Goal: Task Accomplishment & Management: Complete application form

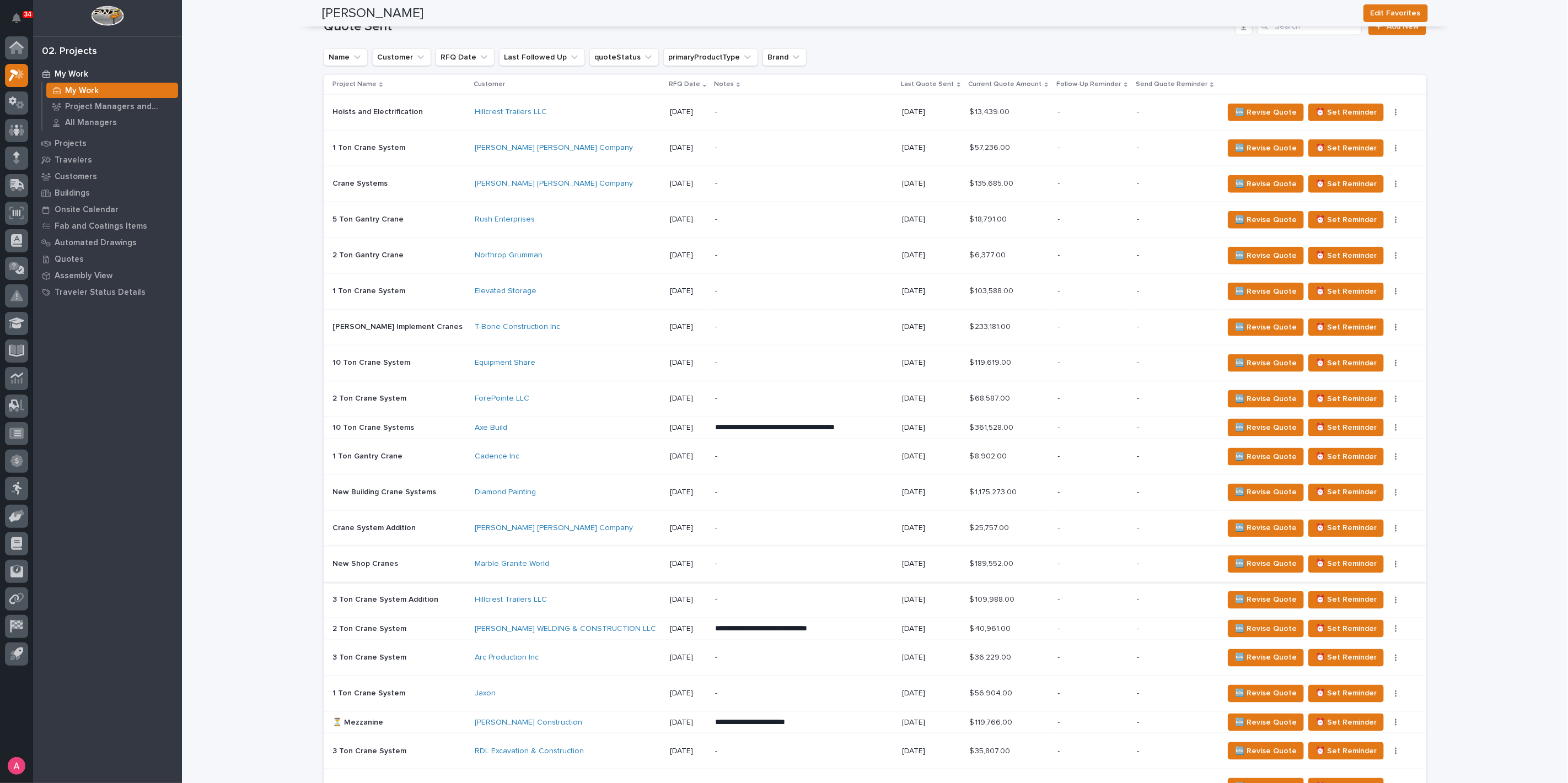
scroll to position [1040, 0]
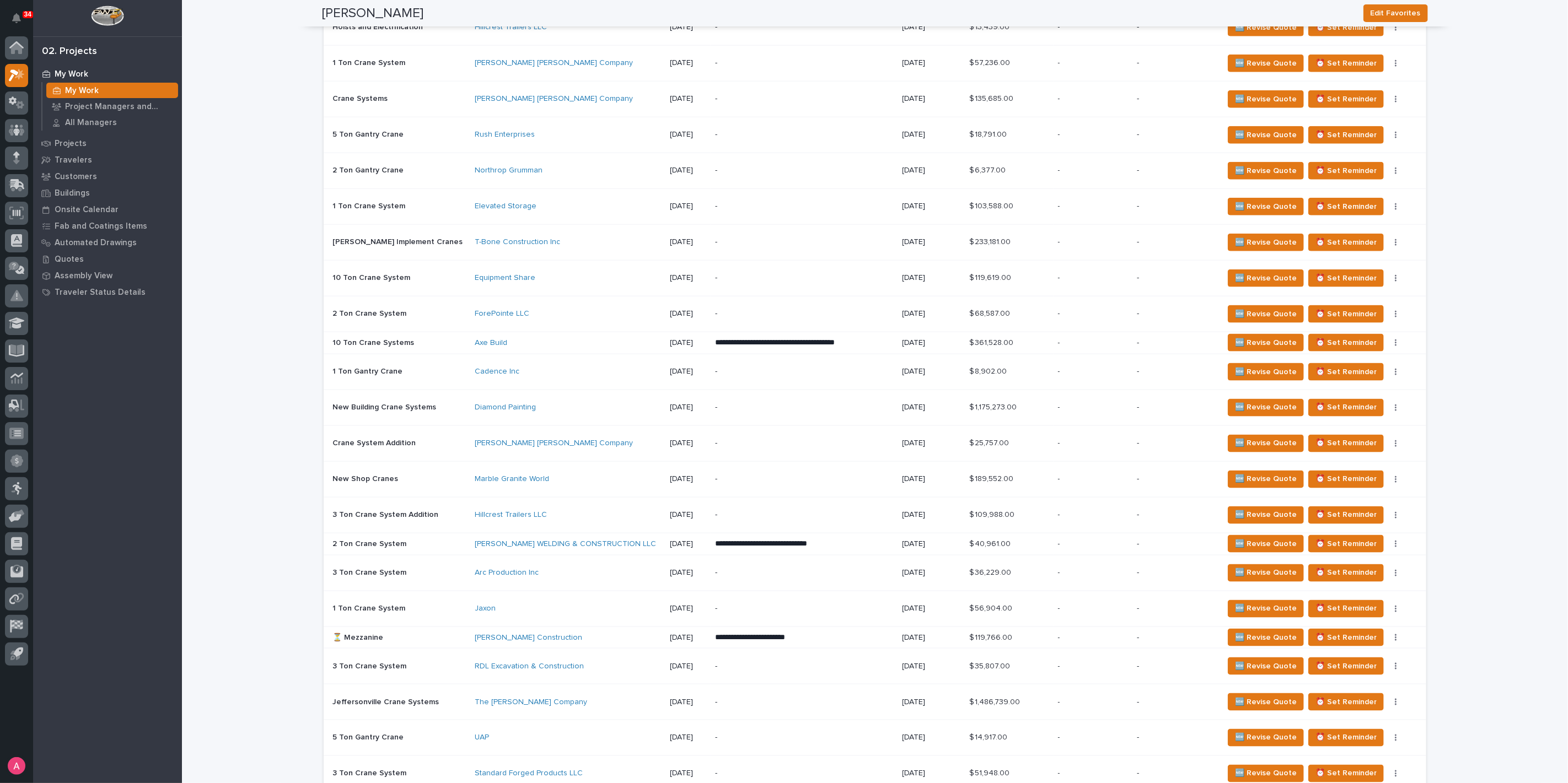
click at [786, 168] on p "-" at bounding box center [804, 170] width 178 height 9
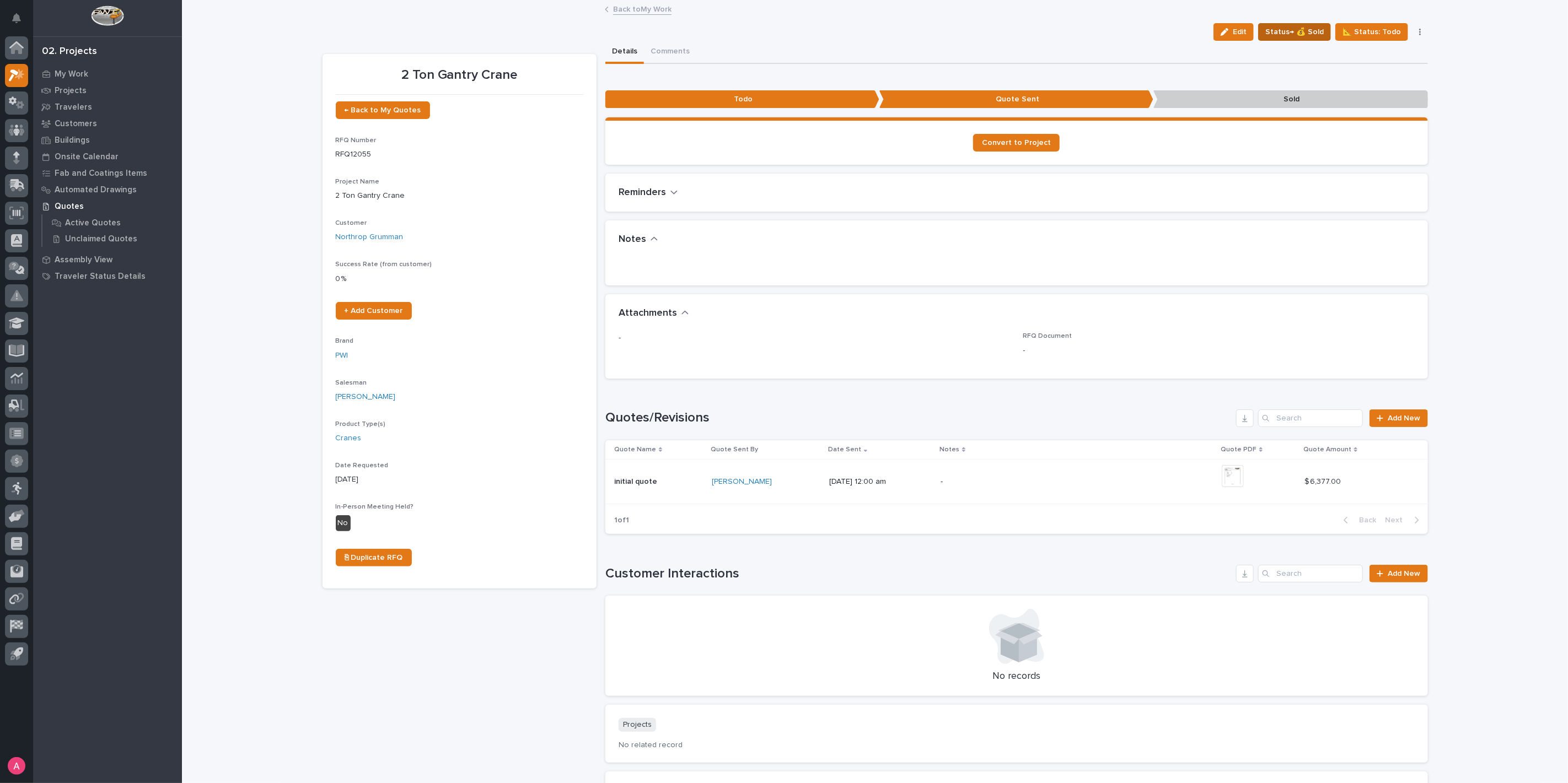
click at [1307, 28] on span "Status→ 💰 Sold" at bounding box center [1295, 32] width 58 height 13
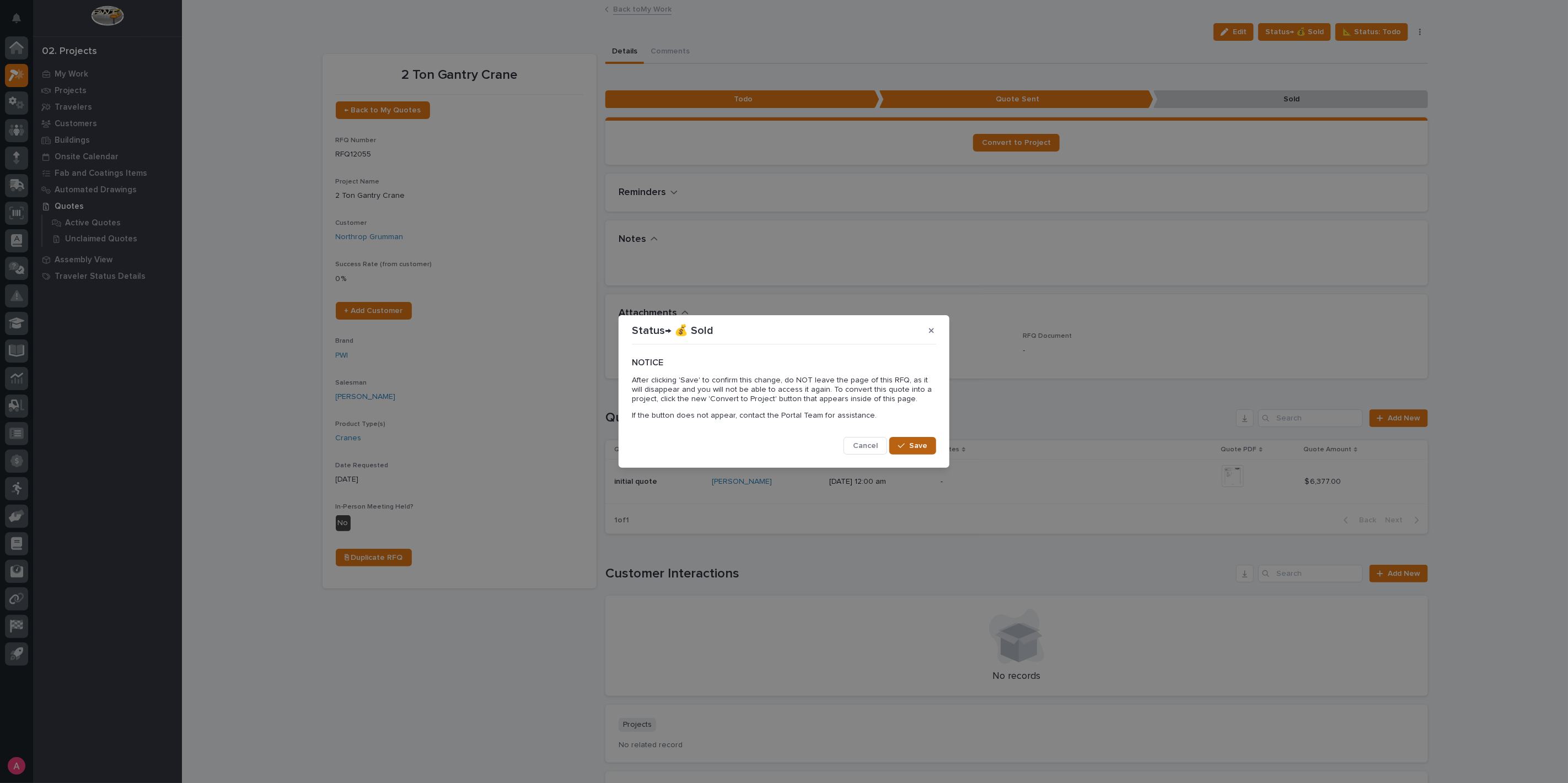
click at [915, 445] on span "Save" at bounding box center [919, 446] width 18 height 10
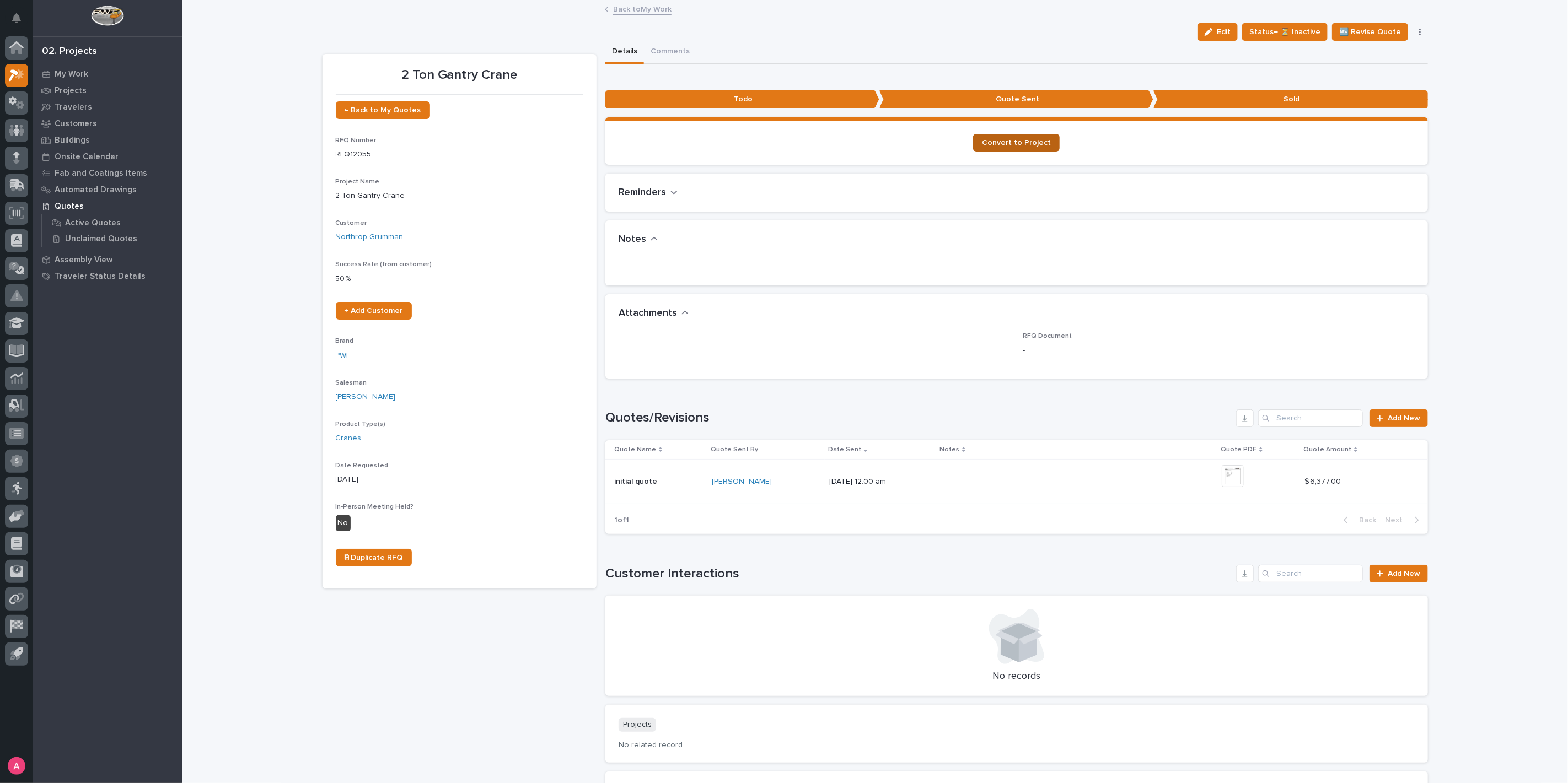
click at [1009, 142] on span "Convert to Project" at bounding box center [1016, 142] width 69 height 8
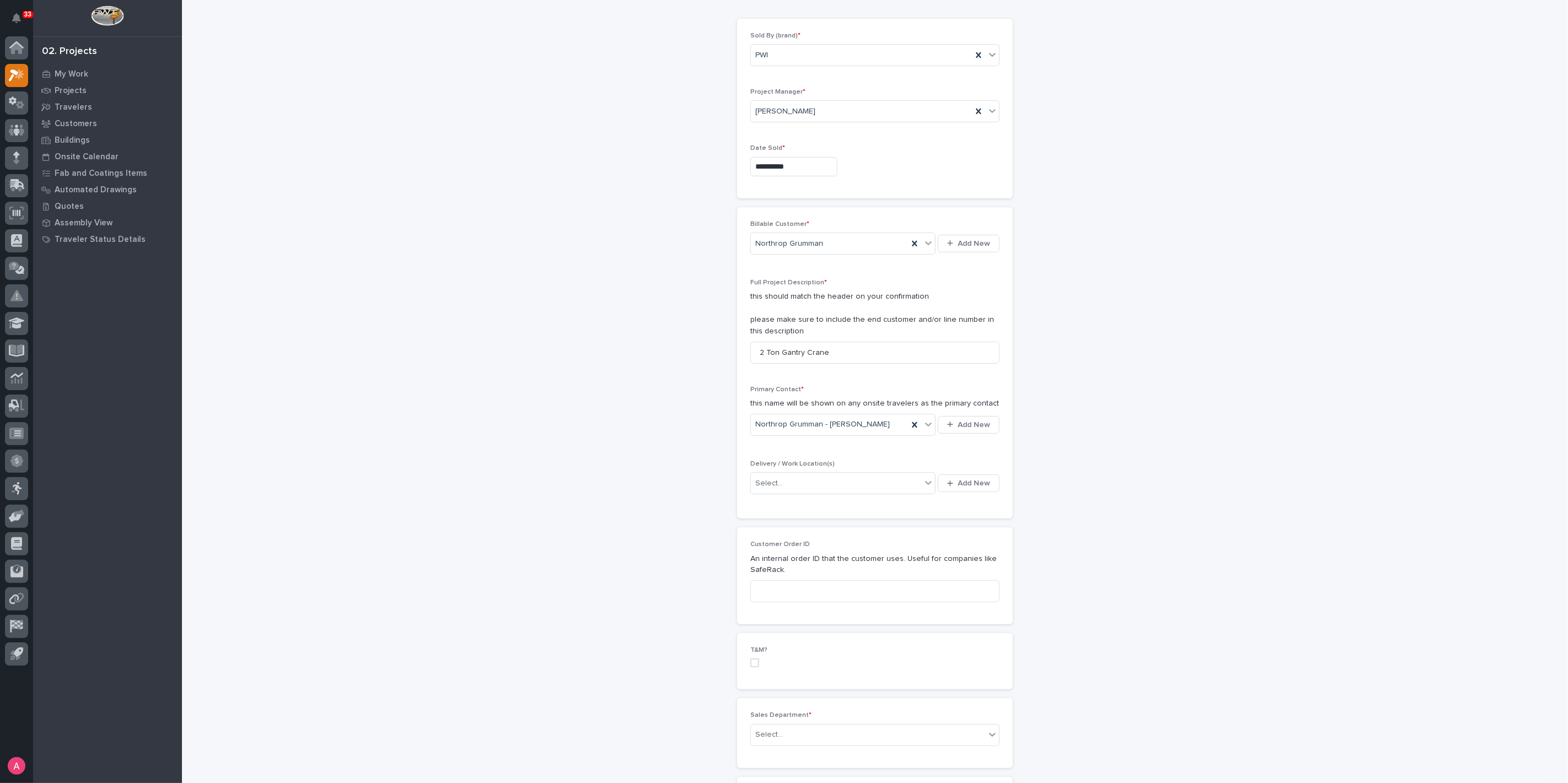
scroll to position [122, 0]
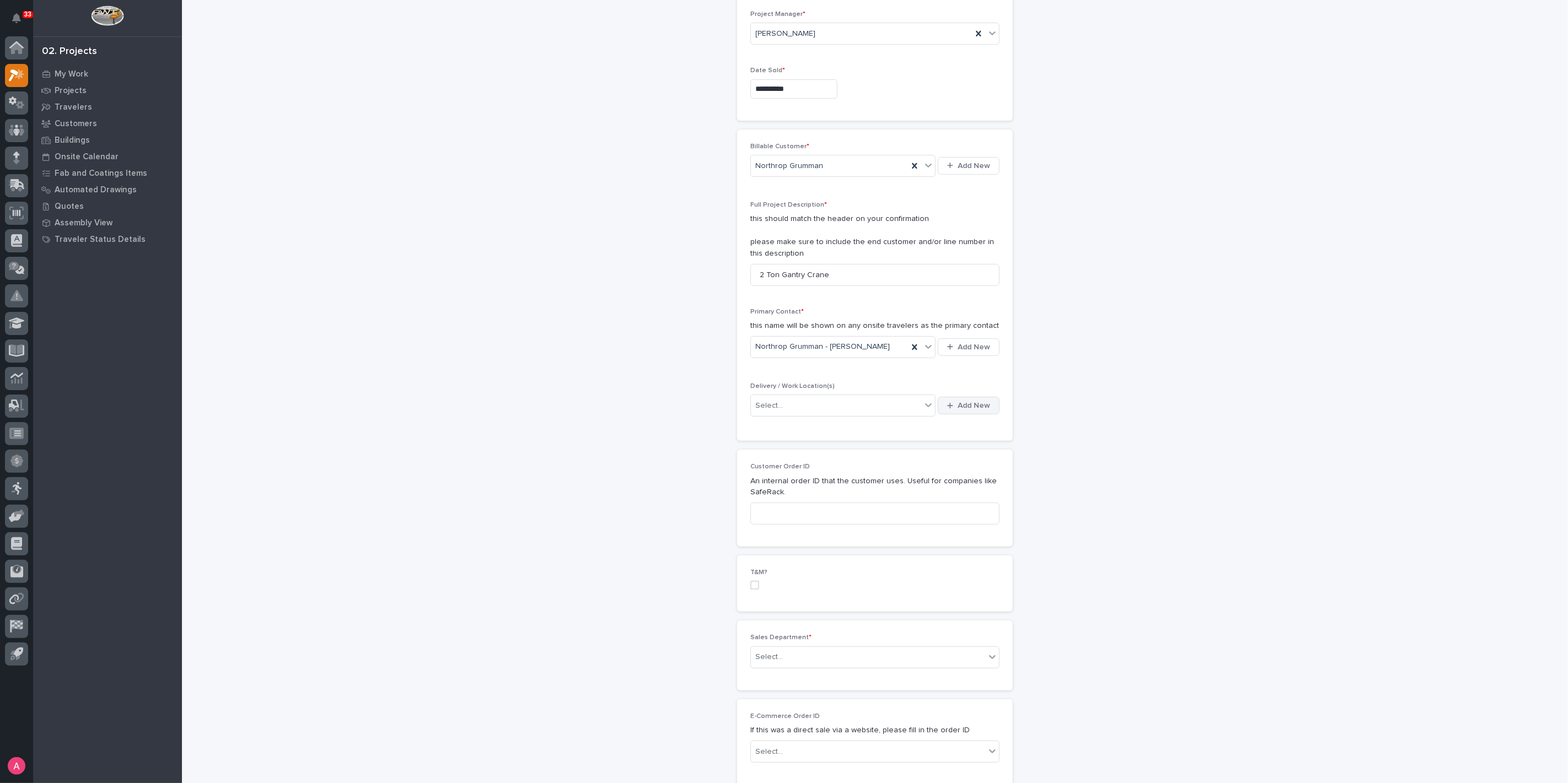
click at [962, 400] on span "Add New" at bounding box center [973, 405] width 32 height 10
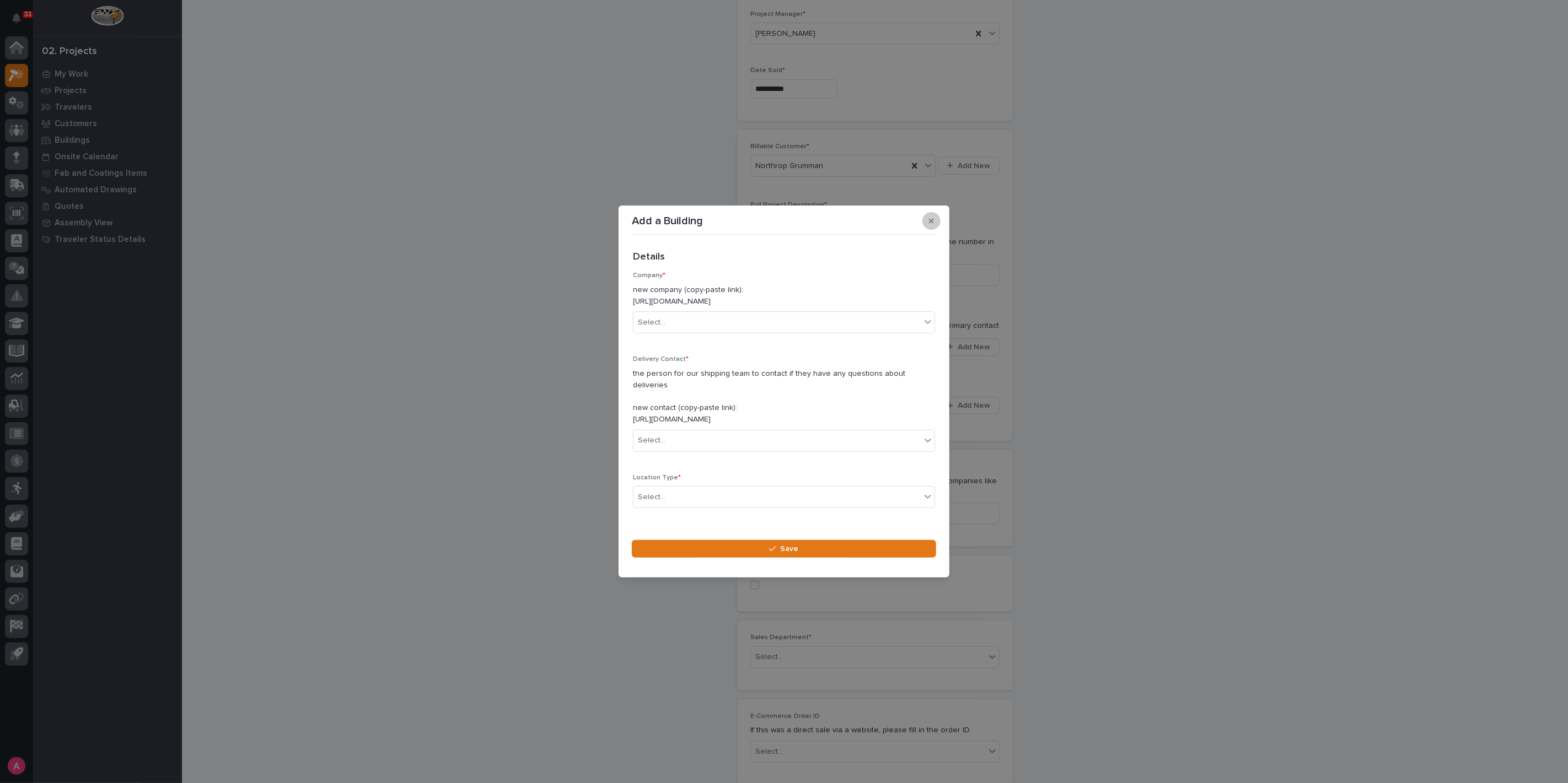
click at [925, 223] on button "button" at bounding box center [931, 221] width 18 height 18
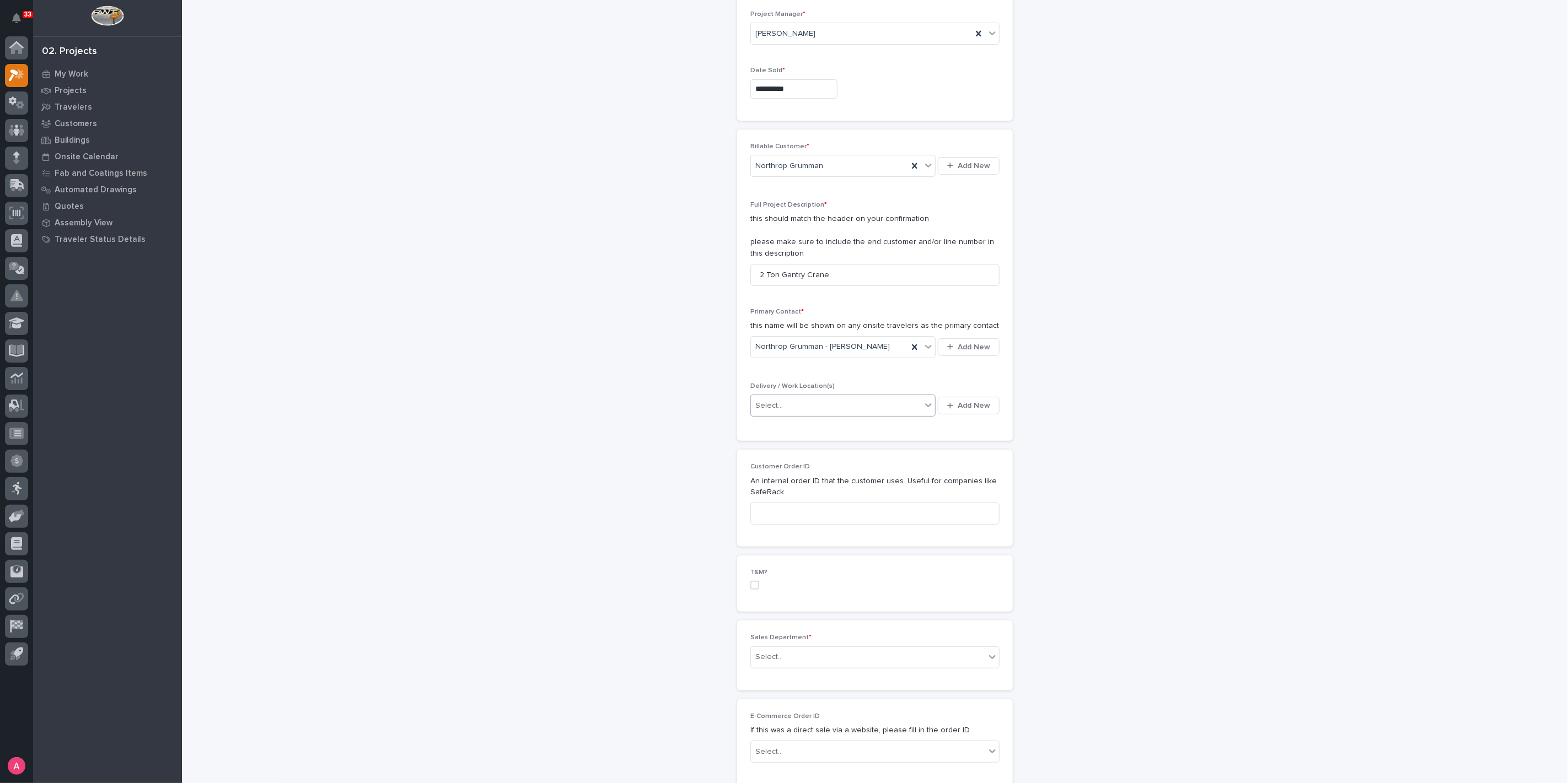
click at [853, 403] on div "Select..." at bounding box center [836, 406] width 170 height 18
type input "*"
click at [967, 397] on button "Add New" at bounding box center [968, 405] width 61 height 18
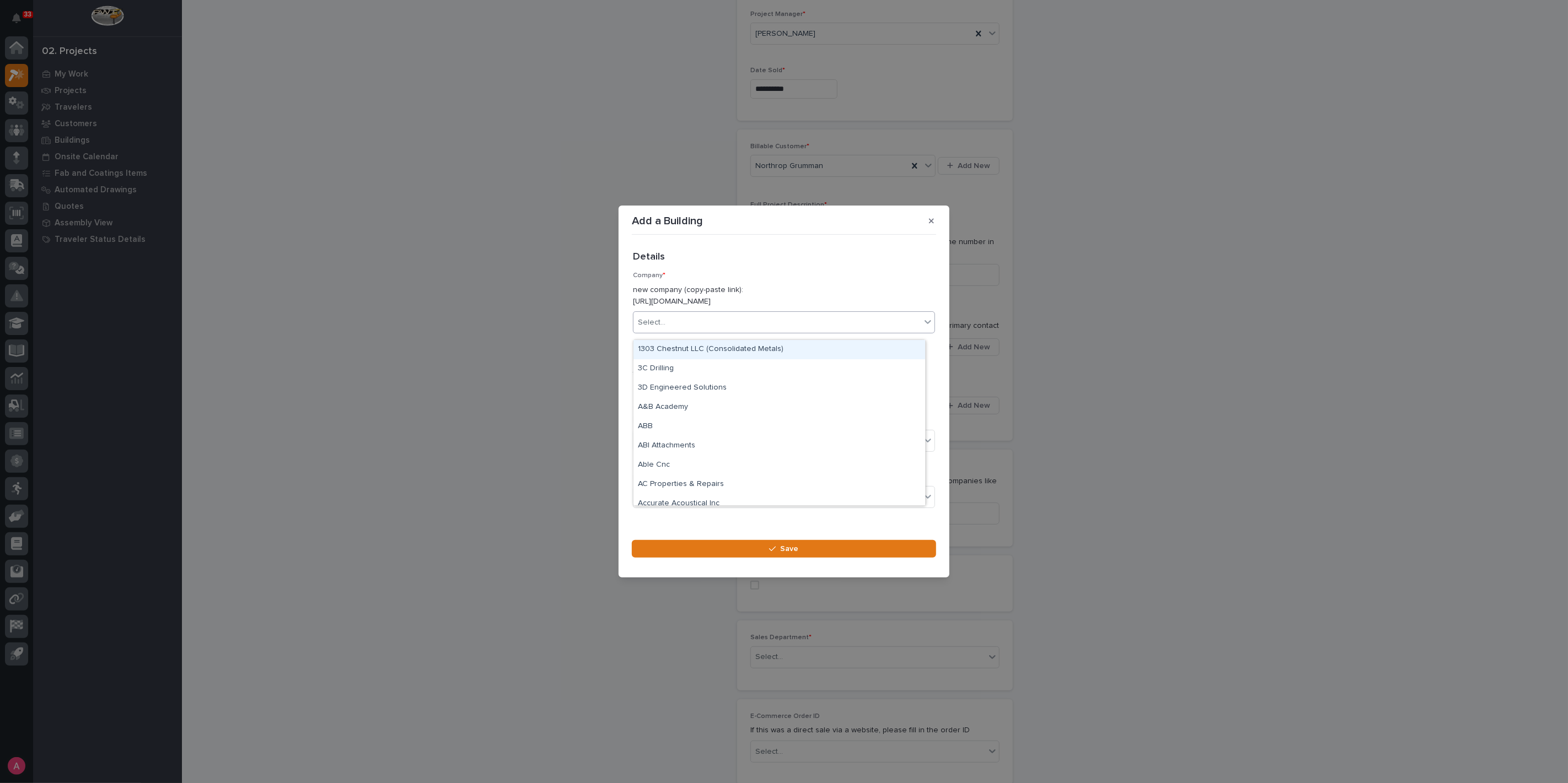
click at [766, 324] on div "Select..." at bounding box center [777, 322] width 287 height 18
type input "******"
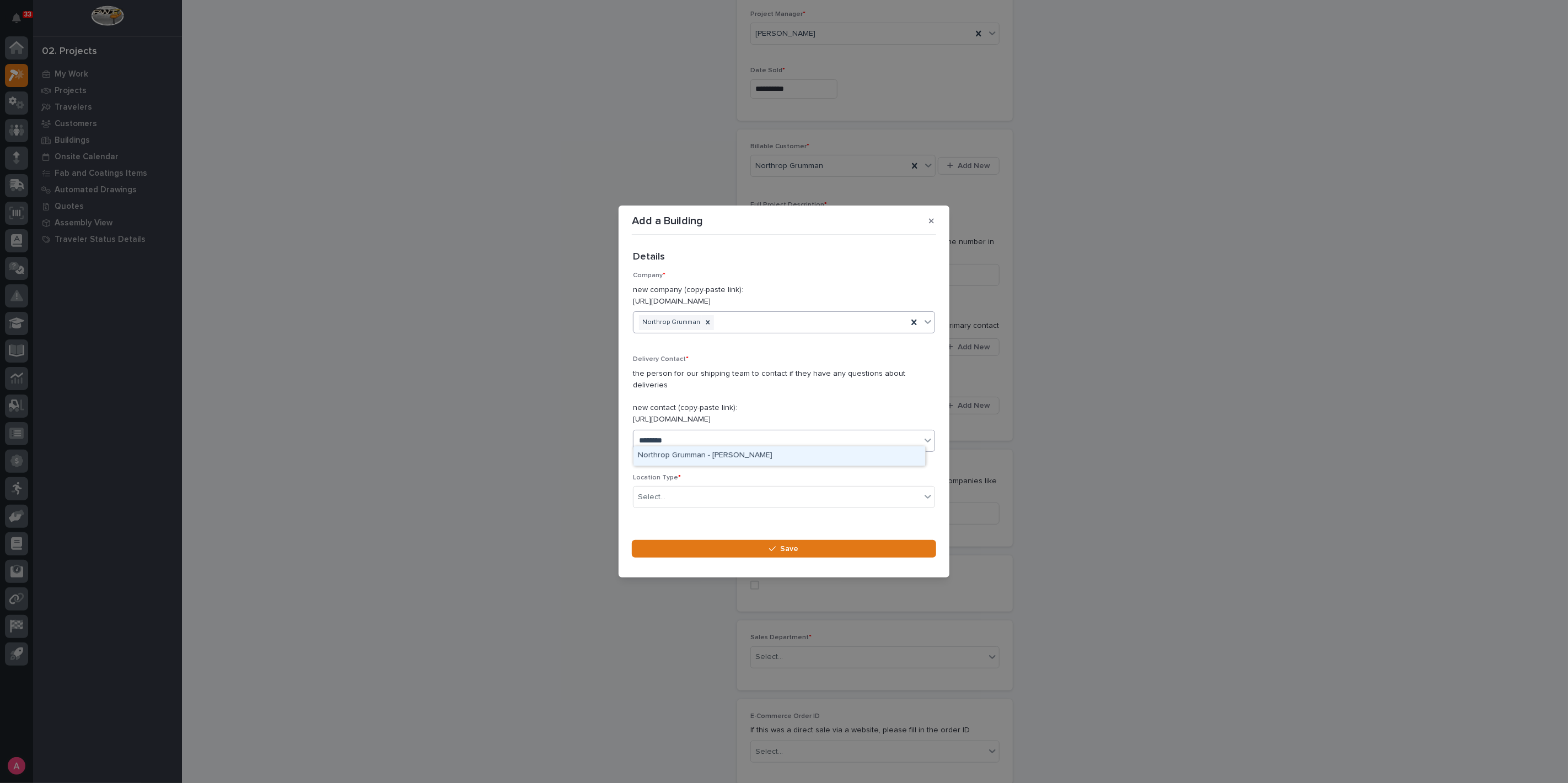
type input "*********"
type input "*"
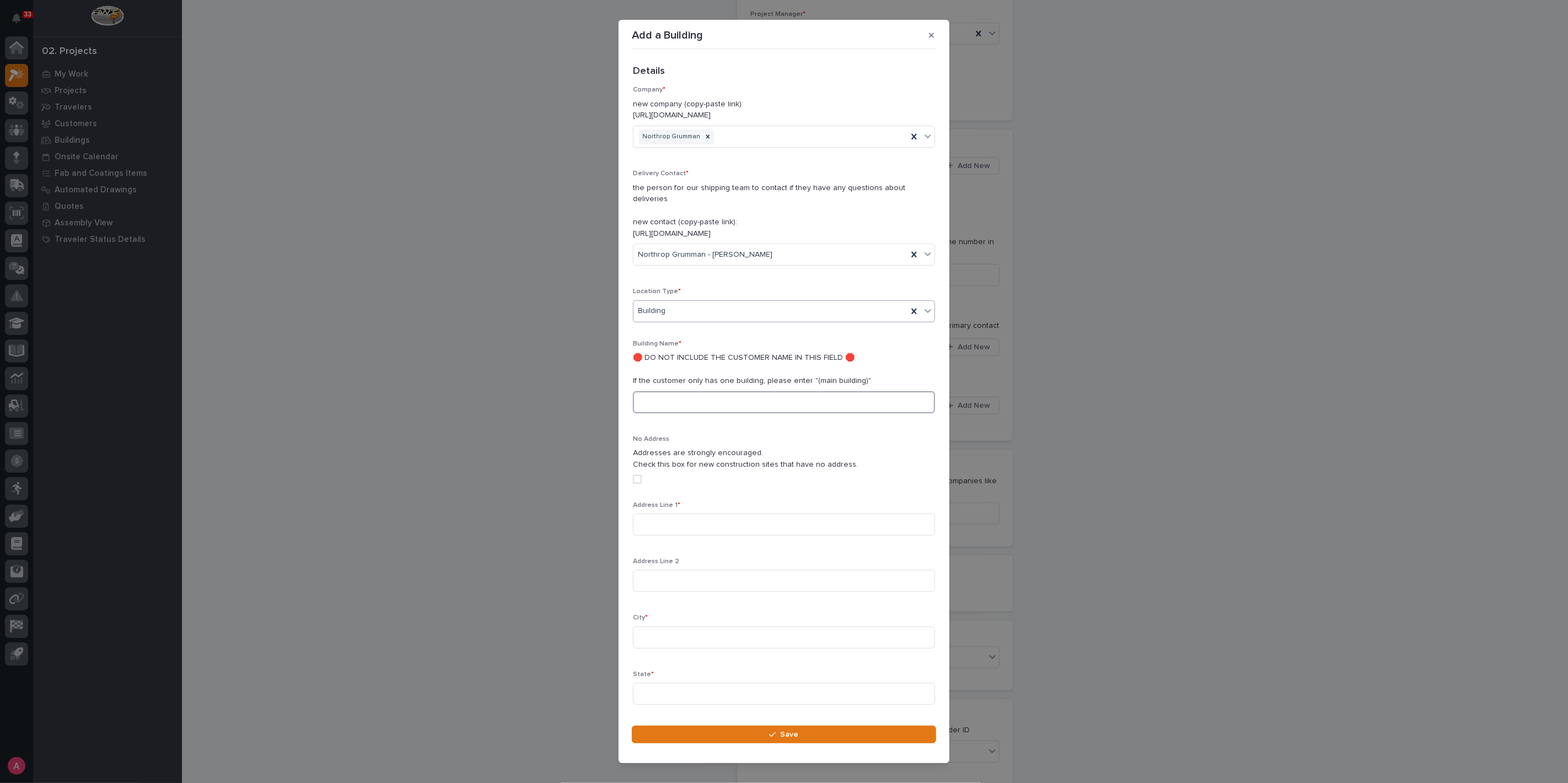
click at [783, 400] on input at bounding box center [784, 402] width 302 height 22
type input "M"
type input "Main Building"
type input "895 Oceanic Dr"
type input "Annapolis"
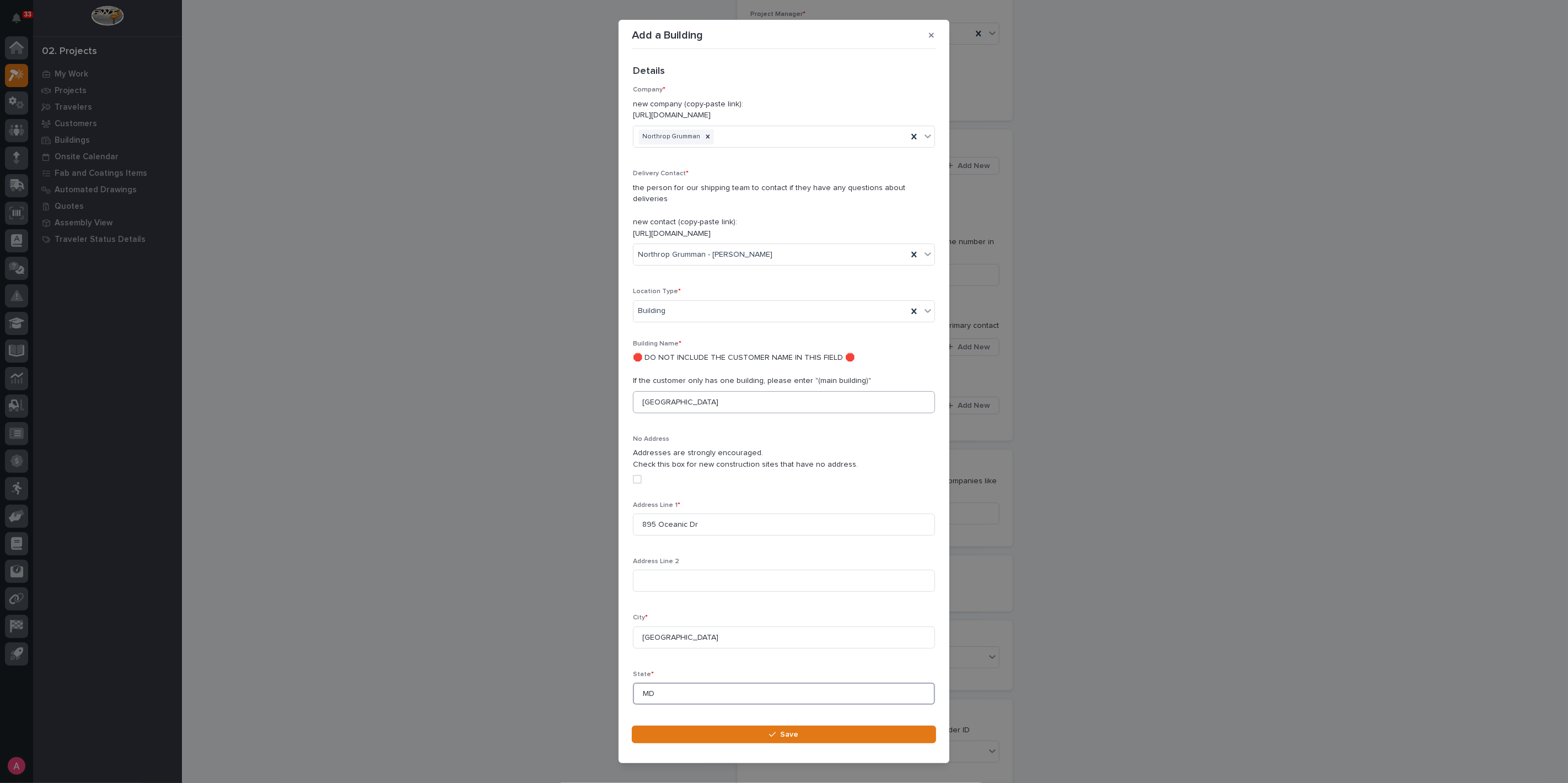
type input "MD"
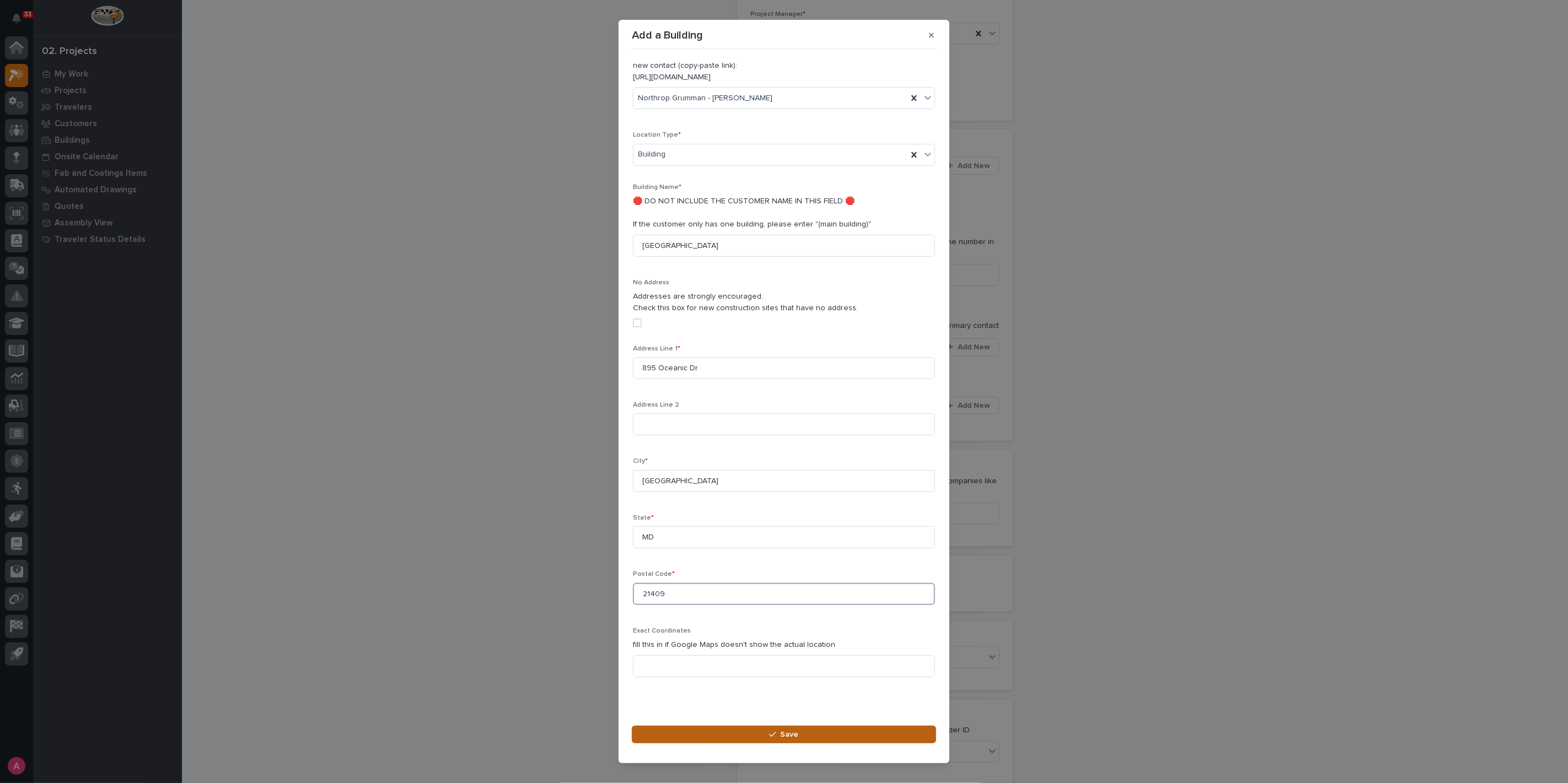
type input "21409"
click at [780, 739] on button "Save" at bounding box center [784, 734] width 304 height 18
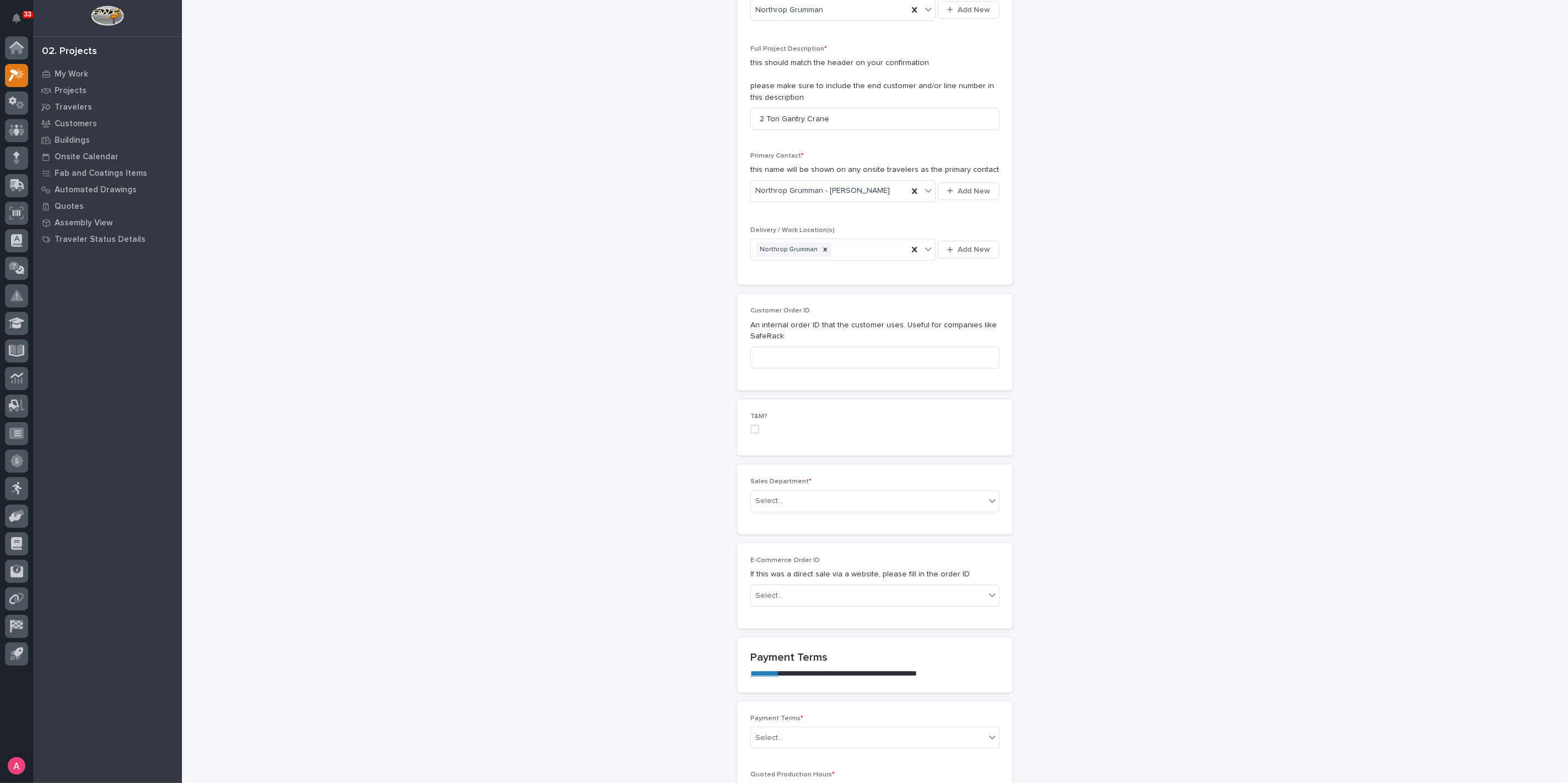
scroll to position [306, 0]
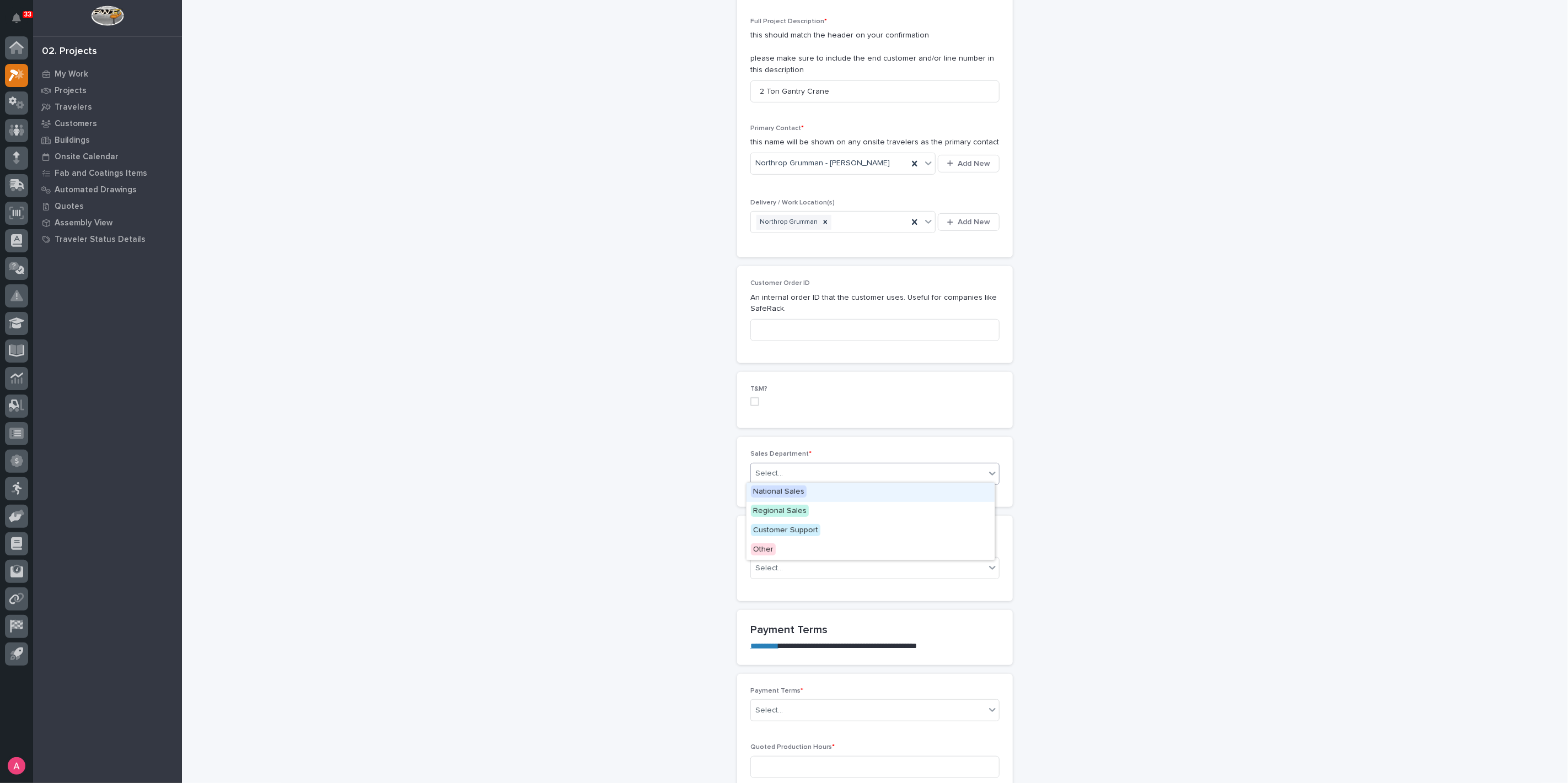
click at [810, 467] on div "Select..." at bounding box center [868, 474] width 234 height 18
click at [802, 487] on span "National Sales" at bounding box center [779, 492] width 55 height 12
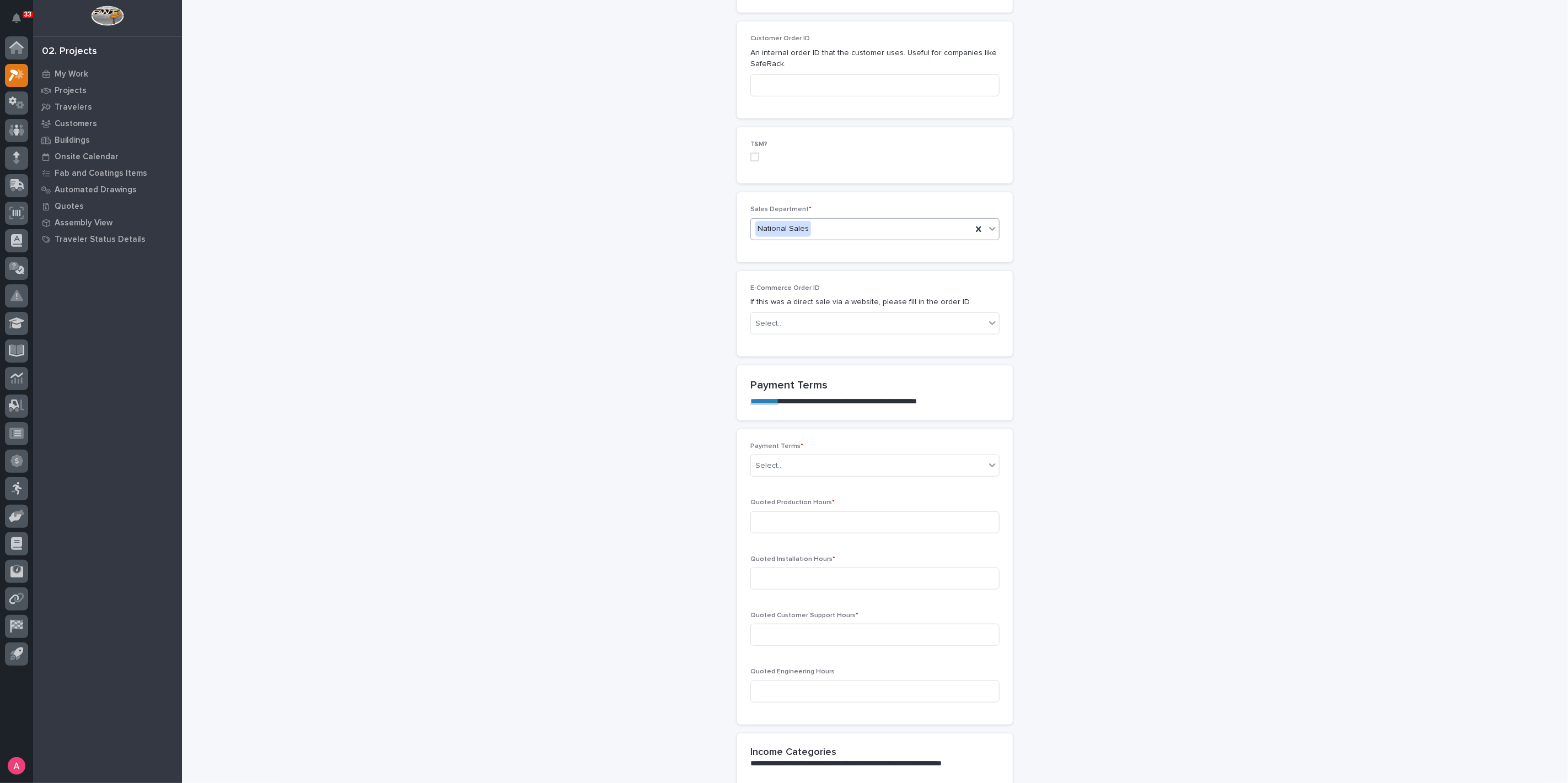
scroll to position [551, 0]
click at [797, 459] on div "Select..." at bounding box center [868, 465] width 234 height 18
click at [822, 464] on div "Select..." at bounding box center [868, 465] width 234 height 18
click at [822, 465] on div "Select..." at bounding box center [868, 465] width 234 height 18
click at [775, 497] on div "100%" at bounding box center [870, 503] width 248 height 19
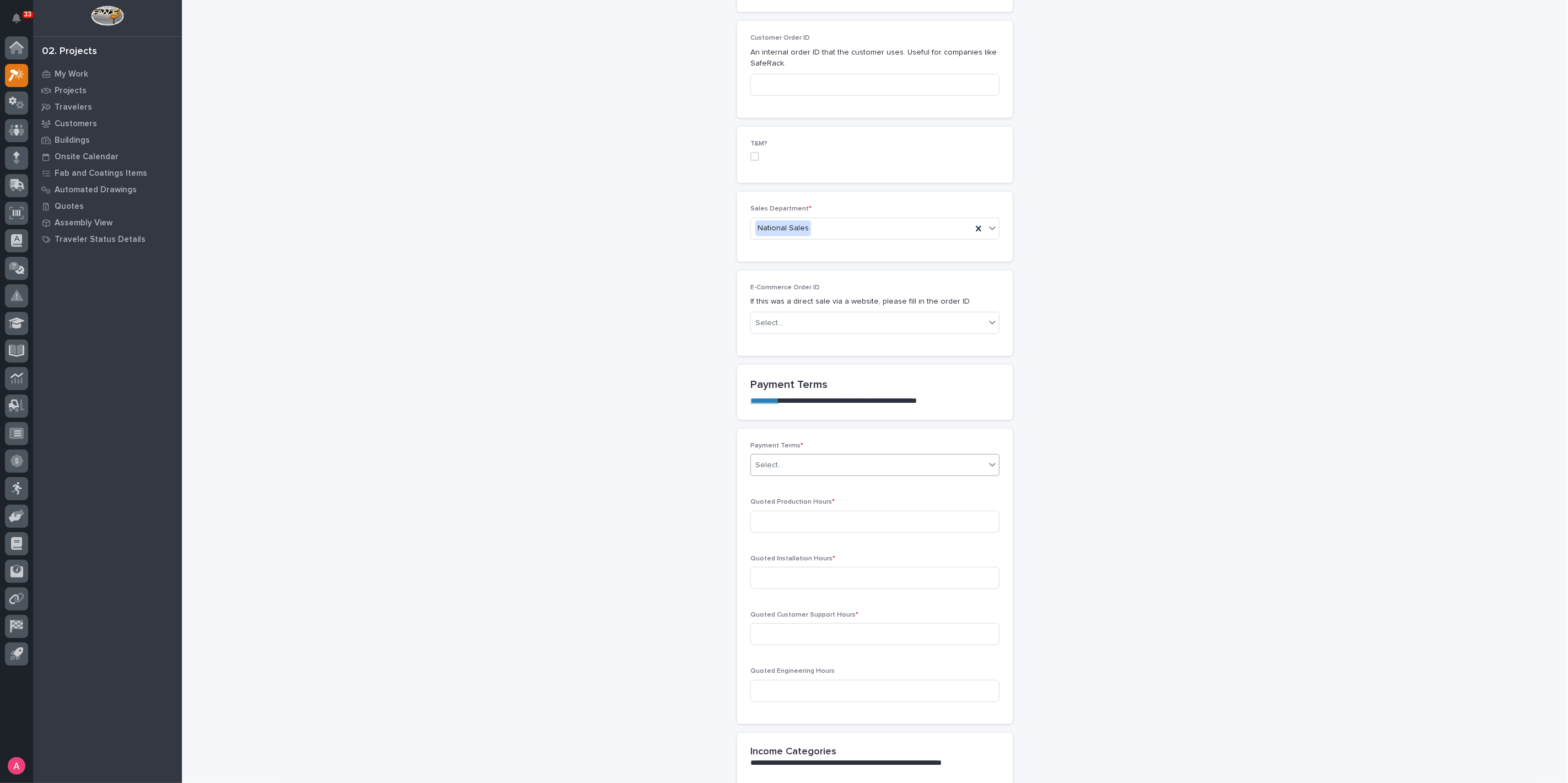
click at [814, 523] on div "Payment Terms * option 100%, selected. 0 results available. Select is focused ,…" at bounding box center [875, 576] width 249 height 269
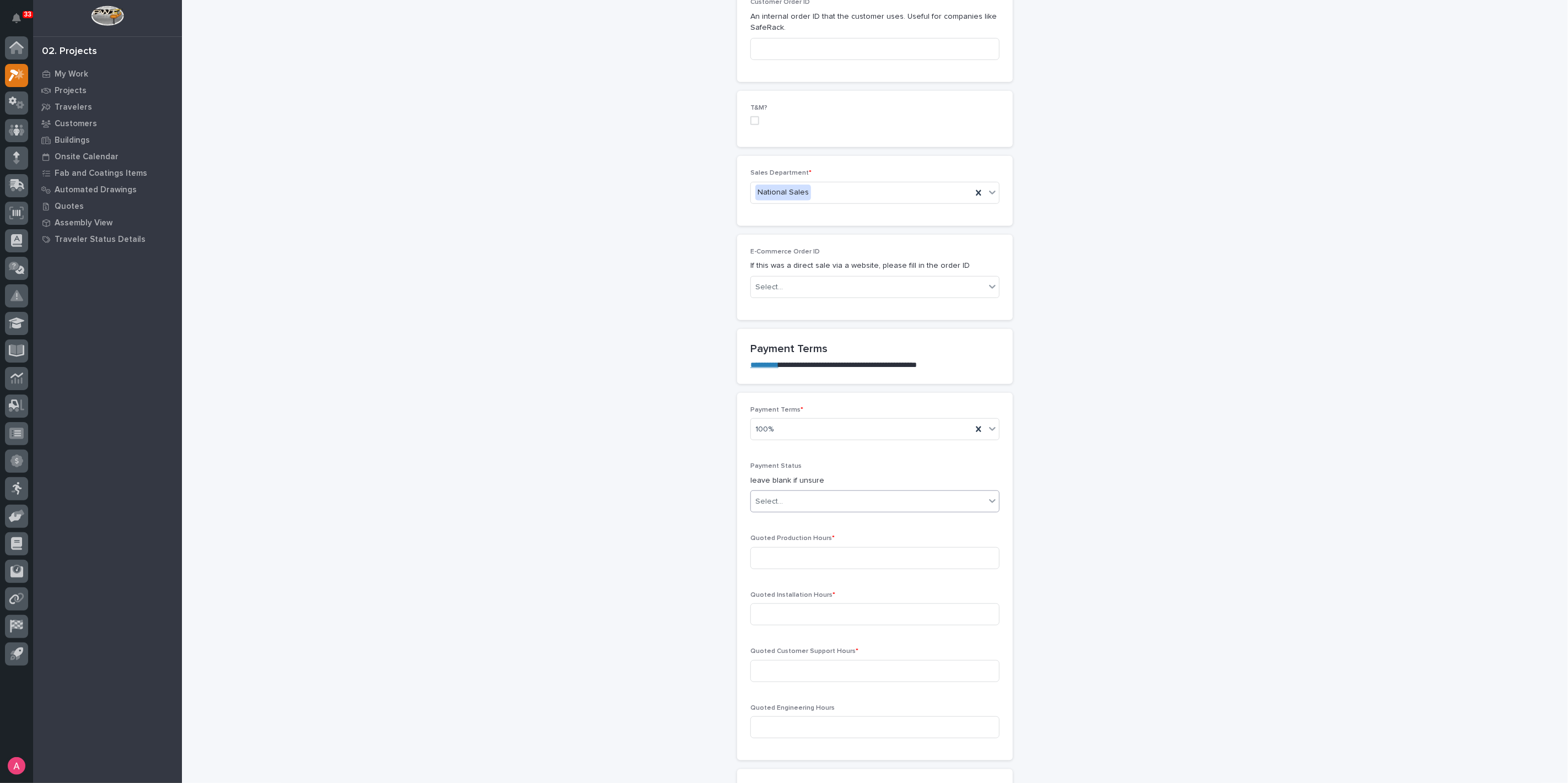
click at [809, 500] on div "Select..." at bounding box center [868, 502] width 234 height 18
click at [805, 516] on div "NOT PAID" at bounding box center [870, 520] width 248 height 19
click at [825, 562] on input at bounding box center [875, 558] width 249 height 22
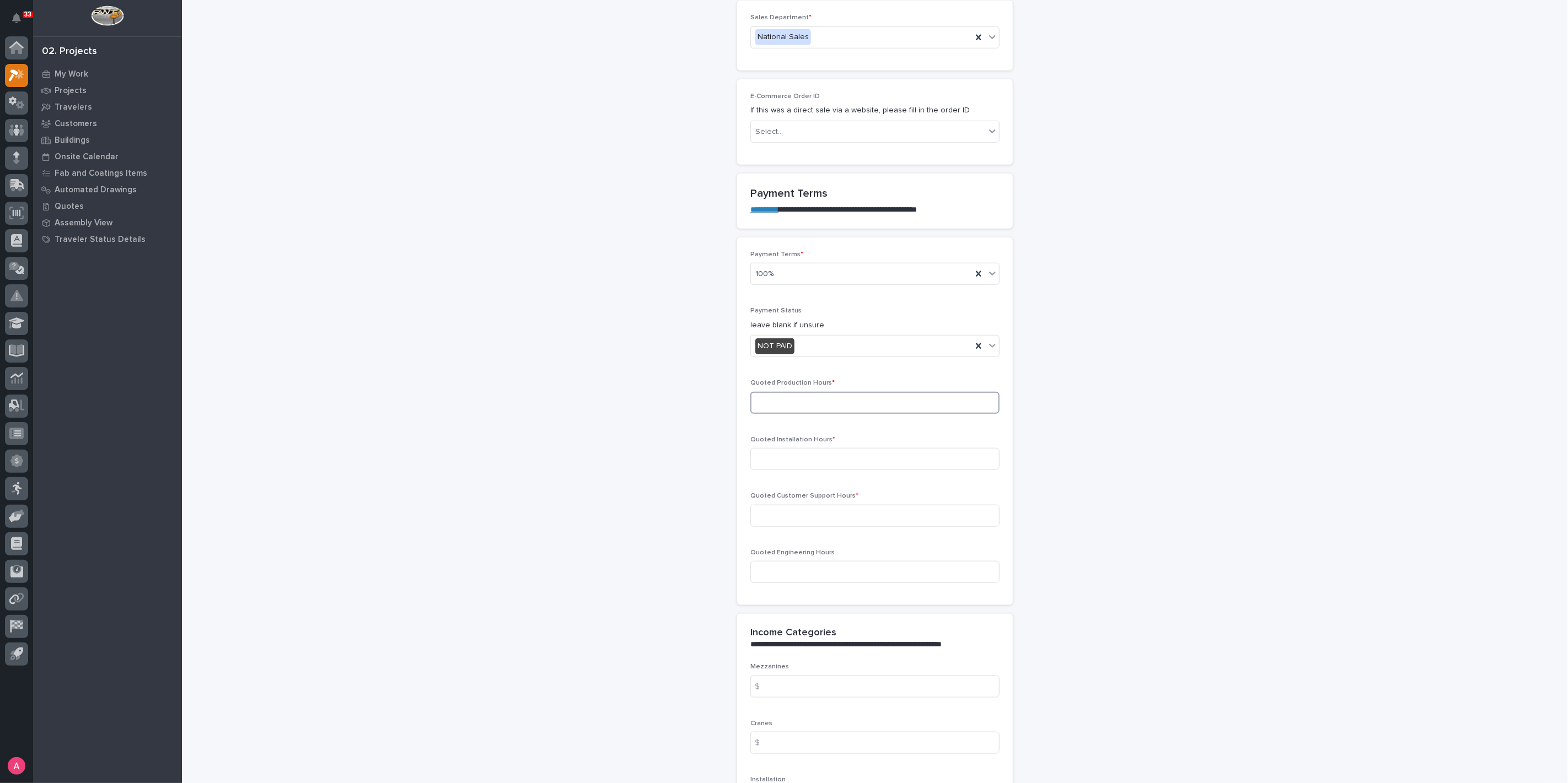
scroll to position [770, 0]
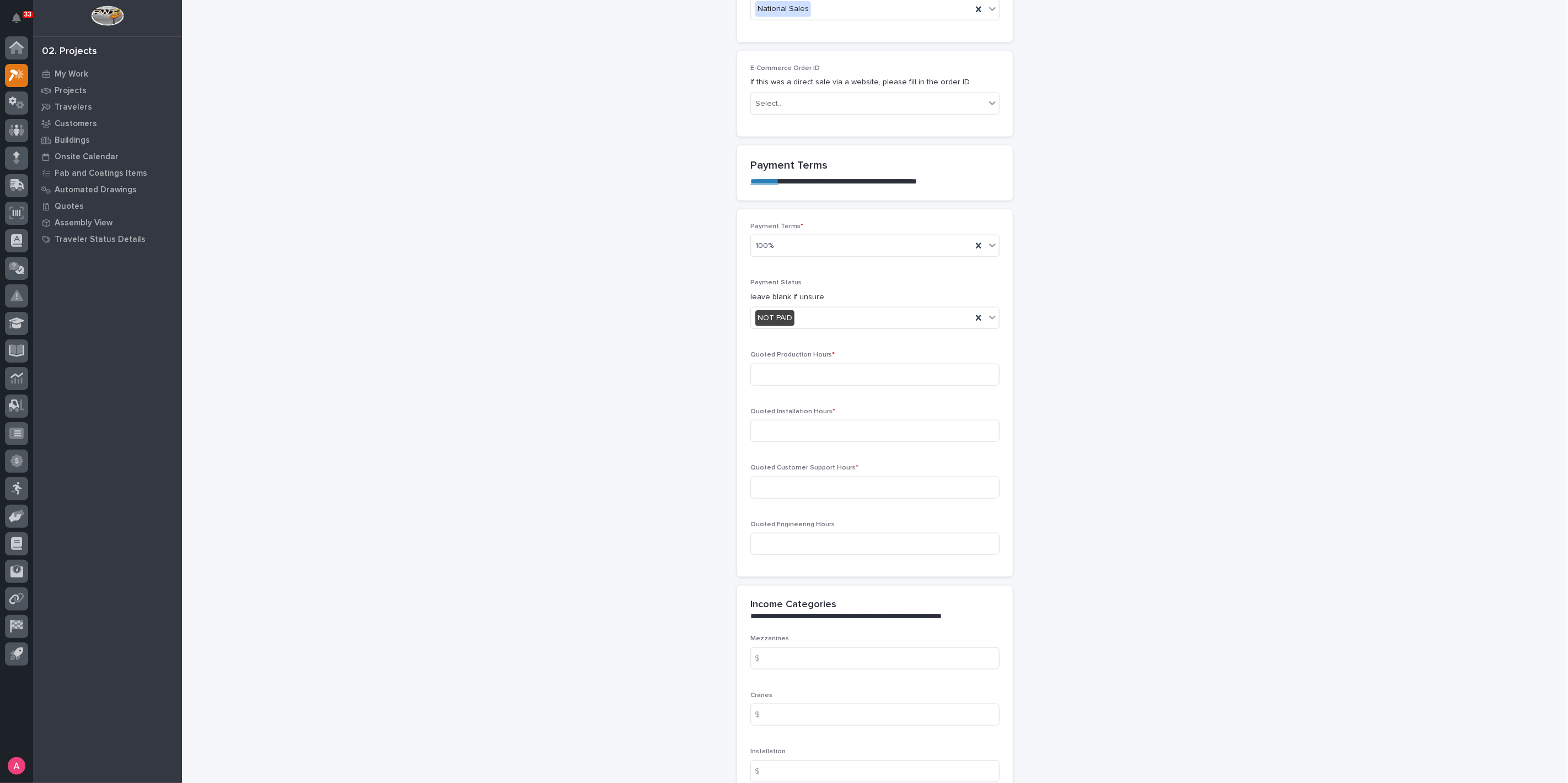
click at [837, 385] on div "Quoted Production Hours *" at bounding box center [875, 372] width 249 height 43
click at [838, 377] on input at bounding box center [875, 375] width 249 height 22
type input "27"
type input "0"
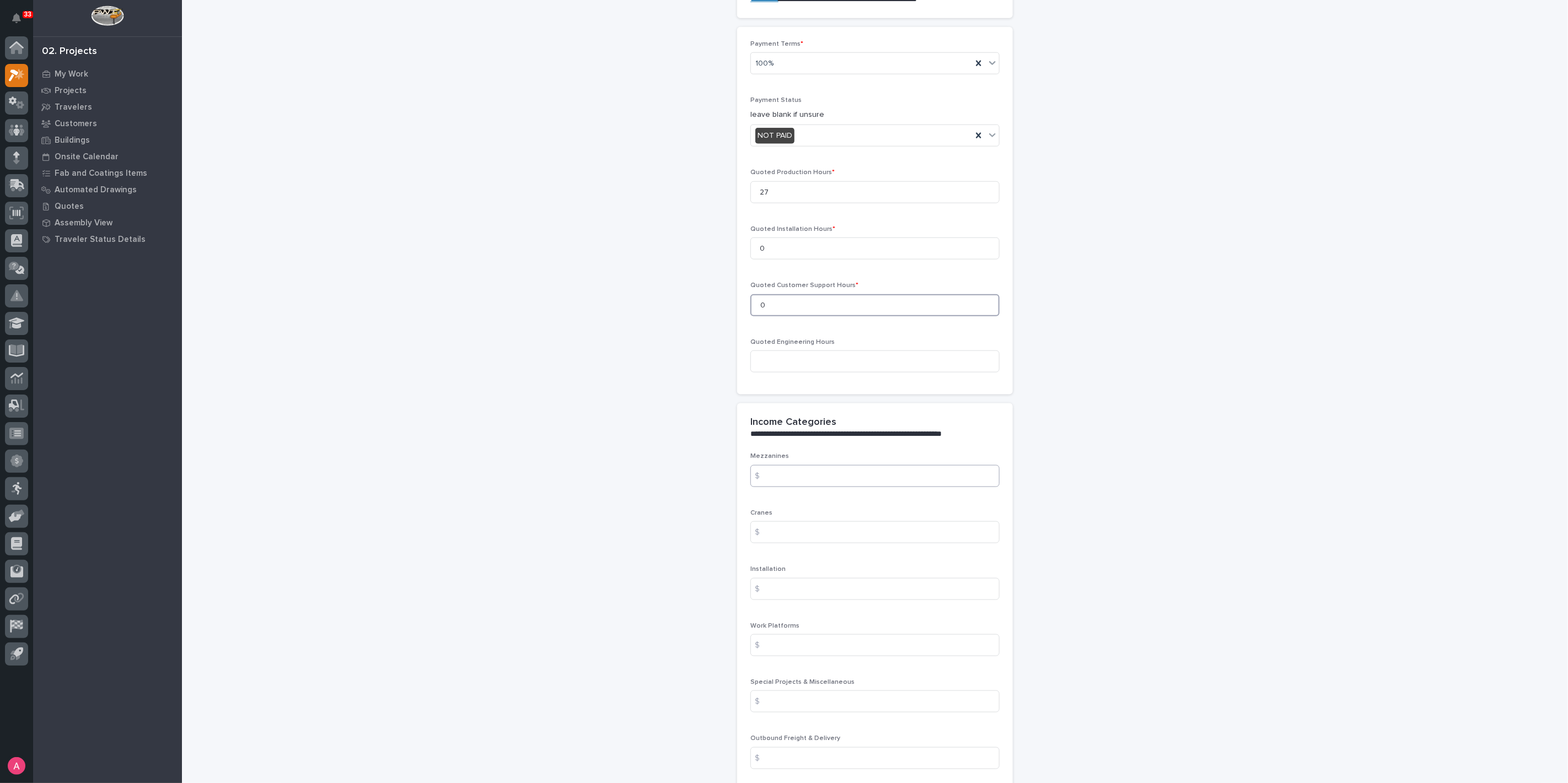
scroll to position [954, 0]
type input "0"
click at [852, 529] on input at bounding box center [875, 531] width 249 height 22
type input "5877"
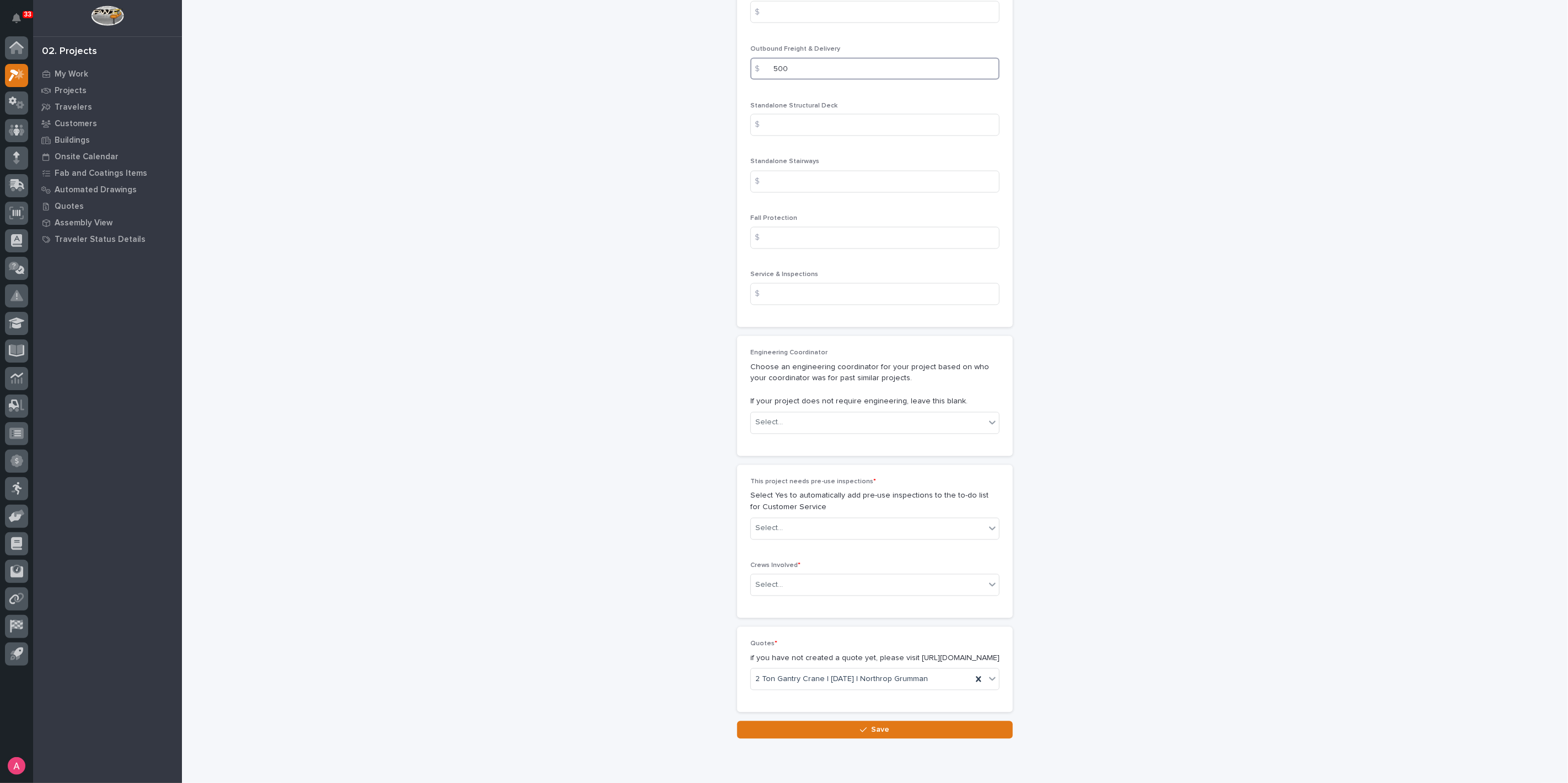
scroll to position [1689, 0]
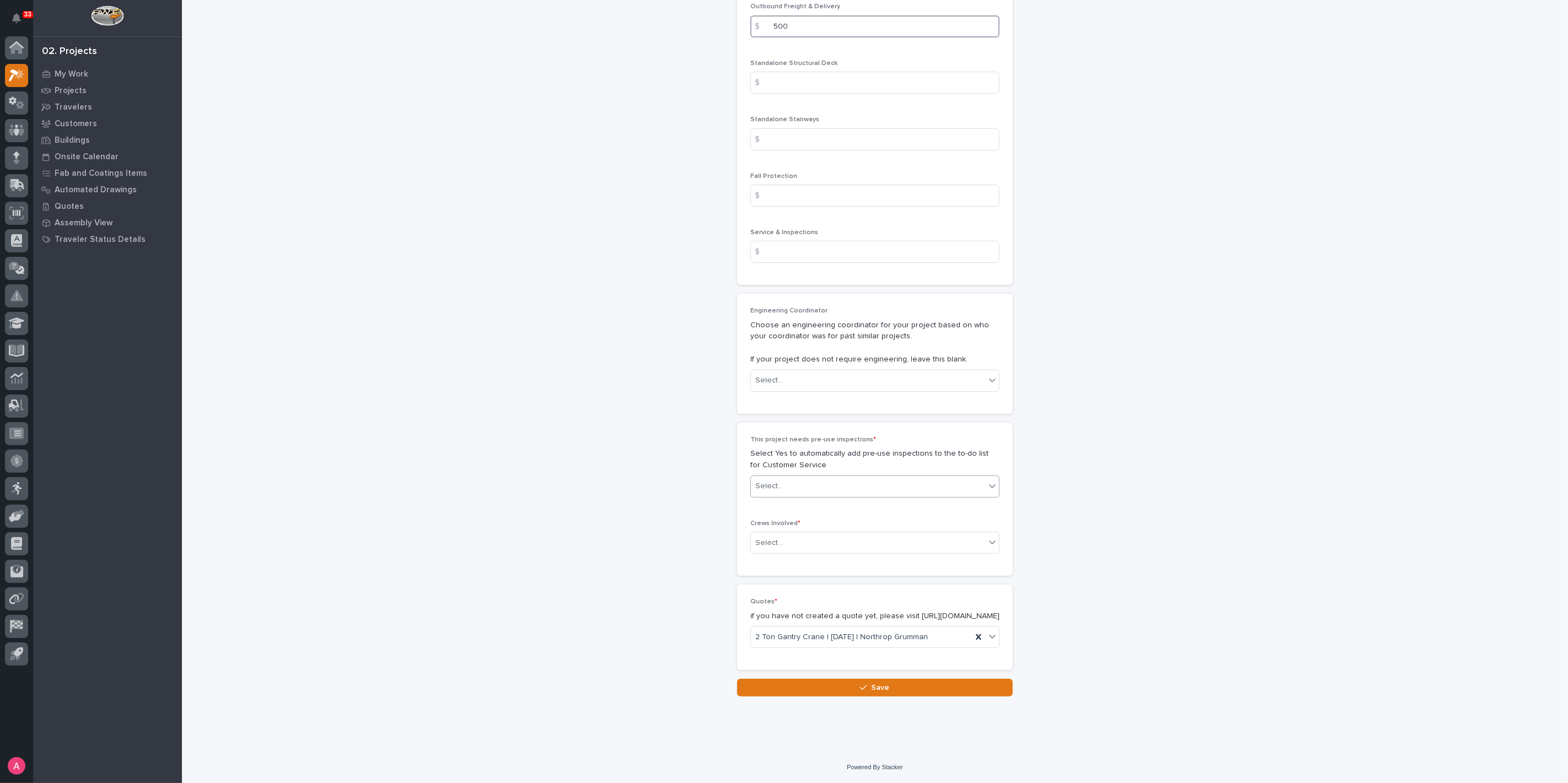
type input "500"
click at [823, 487] on div "Select..." at bounding box center [868, 486] width 234 height 18
click at [803, 517] on div "No" at bounding box center [870, 519] width 248 height 19
click at [803, 534] on div "Select..." at bounding box center [868, 543] width 234 height 18
click at [798, 557] on div "Production" at bounding box center [870, 555] width 248 height 19
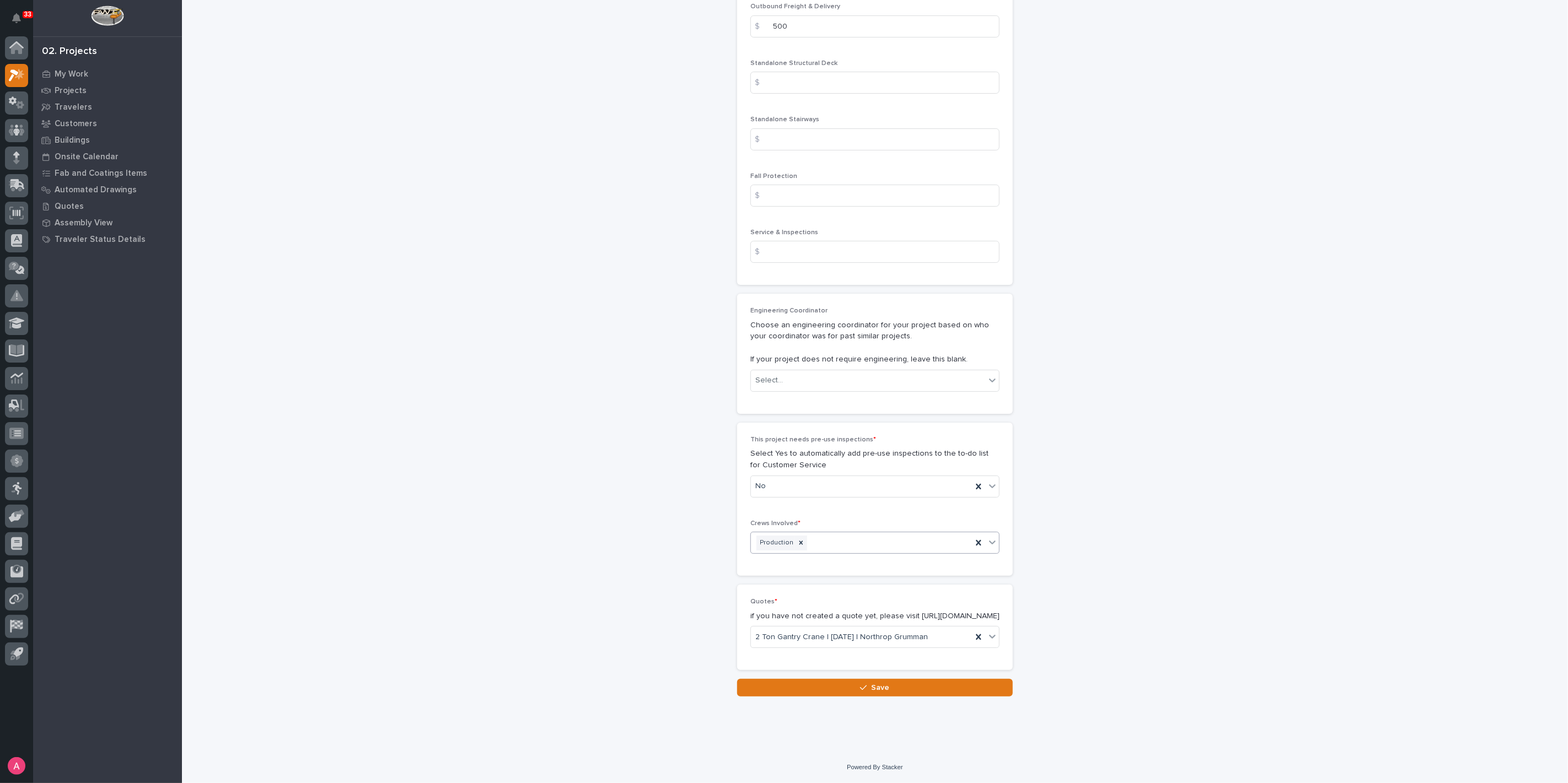
drag, startPoint x: 874, startPoint y: 687, endPoint x: 904, endPoint y: 682, distance: 30.4
click at [874, 687] on span "Save" at bounding box center [881, 687] width 18 height 10
